Goal: Task Accomplishment & Management: Use online tool/utility

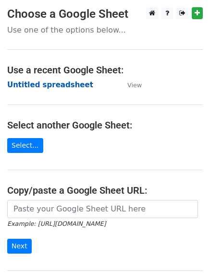
click at [70, 81] on strong "Untitled spreadsheet" at bounding box center [50, 85] width 86 height 9
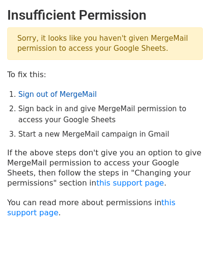
click at [80, 91] on link "Sign out of MergeMail" at bounding box center [57, 94] width 78 height 9
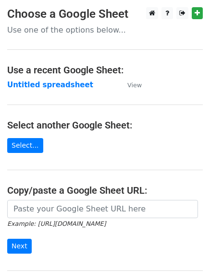
click at [31, 91] on main "Choose a Google Sheet Use one of the options below... Use a recent Google Sheet…" at bounding box center [105, 156] width 210 height 298
click at [32, 83] on strong "Untitled spreadsheet" at bounding box center [50, 85] width 86 height 9
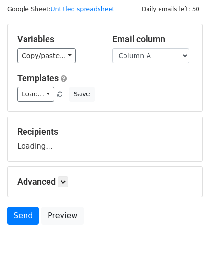
scroll to position [54, 0]
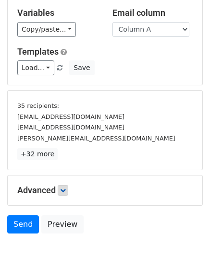
click at [63, 150] on p "+32 more" at bounding box center [104, 154] width 175 height 12
click at [66, 192] on icon at bounding box center [63, 191] width 6 height 6
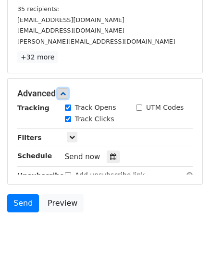
scroll to position [153, 0]
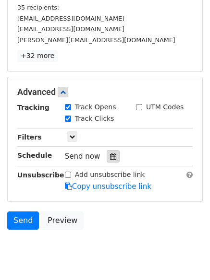
click at [111, 158] on icon at bounding box center [113, 156] width 6 height 7
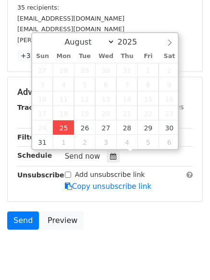
type input "2025-08-25 13:22"
type input "01"
type input "22"
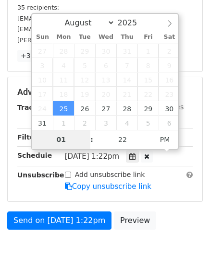
type input "4"
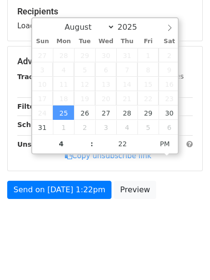
type input "2025-08-25 16:22"
click at [38, 210] on body "New Campaign Daily emails left: 50 Google Sheet: Untitled spreadsheet Variables…" at bounding box center [105, 51] width 210 height 384
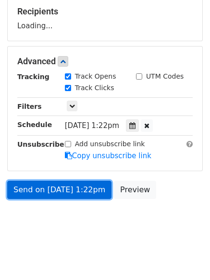
click at [64, 190] on link "Send on Aug 25 at 1:22pm" at bounding box center [59, 190] width 104 height 18
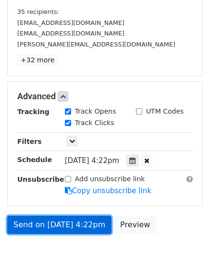
click at [74, 231] on link "Send on Aug 25 at 4:22pm" at bounding box center [59, 225] width 104 height 18
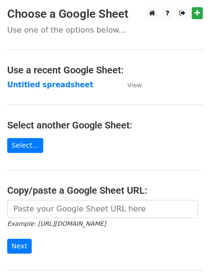
click at [79, 85] on td "Untitled spreadsheet" at bounding box center [62, 85] width 110 height 11
click at [77, 85] on strong "Untitled spreadsheet" at bounding box center [50, 85] width 86 height 9
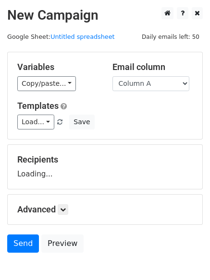
select select "Column B"
click at [112, 76] on select "Column A Column B Column C" at bounding box center [150, 83] width 77 height 15
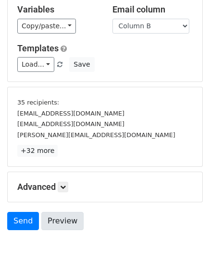
scroll to position [54, 0]
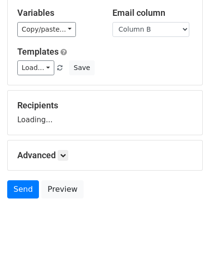
click at [72, 145] on div "Advanced Tracking Track Opens UTM Codes Track Clicks Filters Only include sprea…" at bounding box center [105, 156] width 194 height 30
click at [66, 156] on icon at bounding box center [63, 156] width 6 height 6
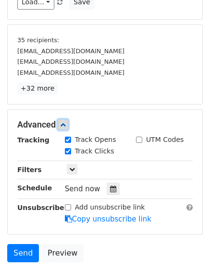
scroll to position [121, 0]
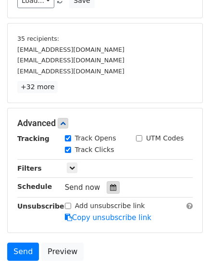
click at [110, 186] on icon at bounding box center [113, 187] width 6 height 7
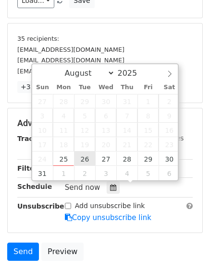
type input "[DATE] 12:00"
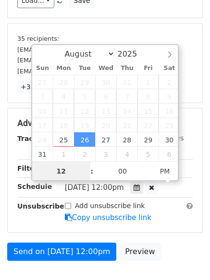
scroll to position [0, 0]
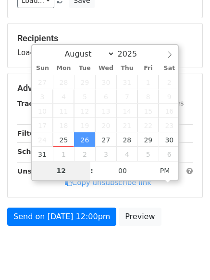
type input "5"
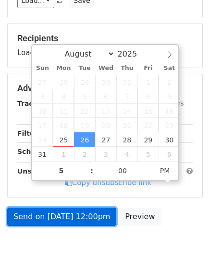
type input "[DATE] 17:00"
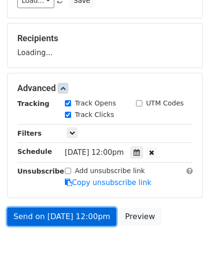
click at [72, 212] on form "Variables Copy/paste... {{Column A}} {{Column B}} {{Column C}} Email column Col…" at bounding box center [104, 80] width 195 height 301
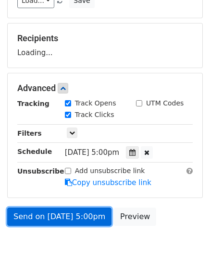
click at [86, 219] on link "Send on [DATE] 5:00pm" at bounding box center [59, 217] width 104 height 18
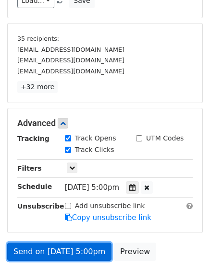
click at [71, 245] on link "Send on [DATE] 5:00pm" at bounding box center [59, 252] width 104 height 18
